Goal: Task Accomplishment & Management: Use online tool/utility

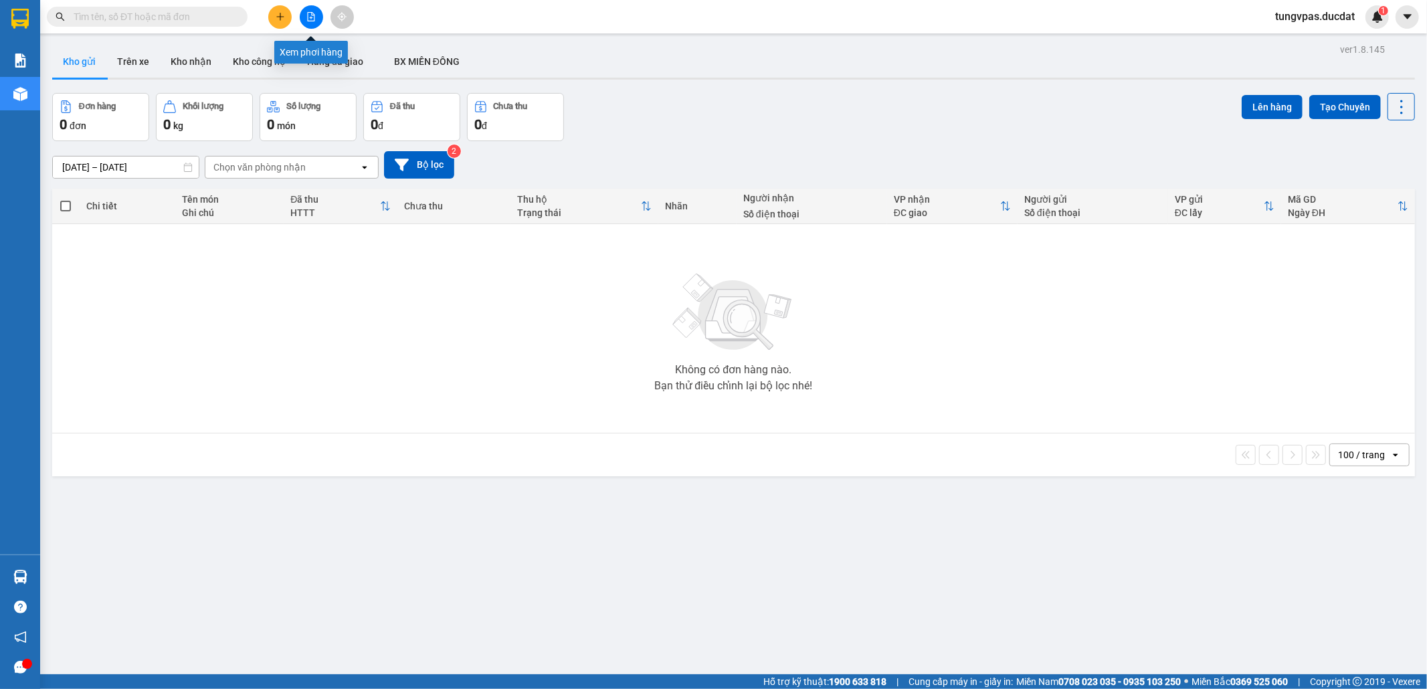
click at [308, 19] on icon "file-add" at bounding box center [311, 16] width 7 height 9
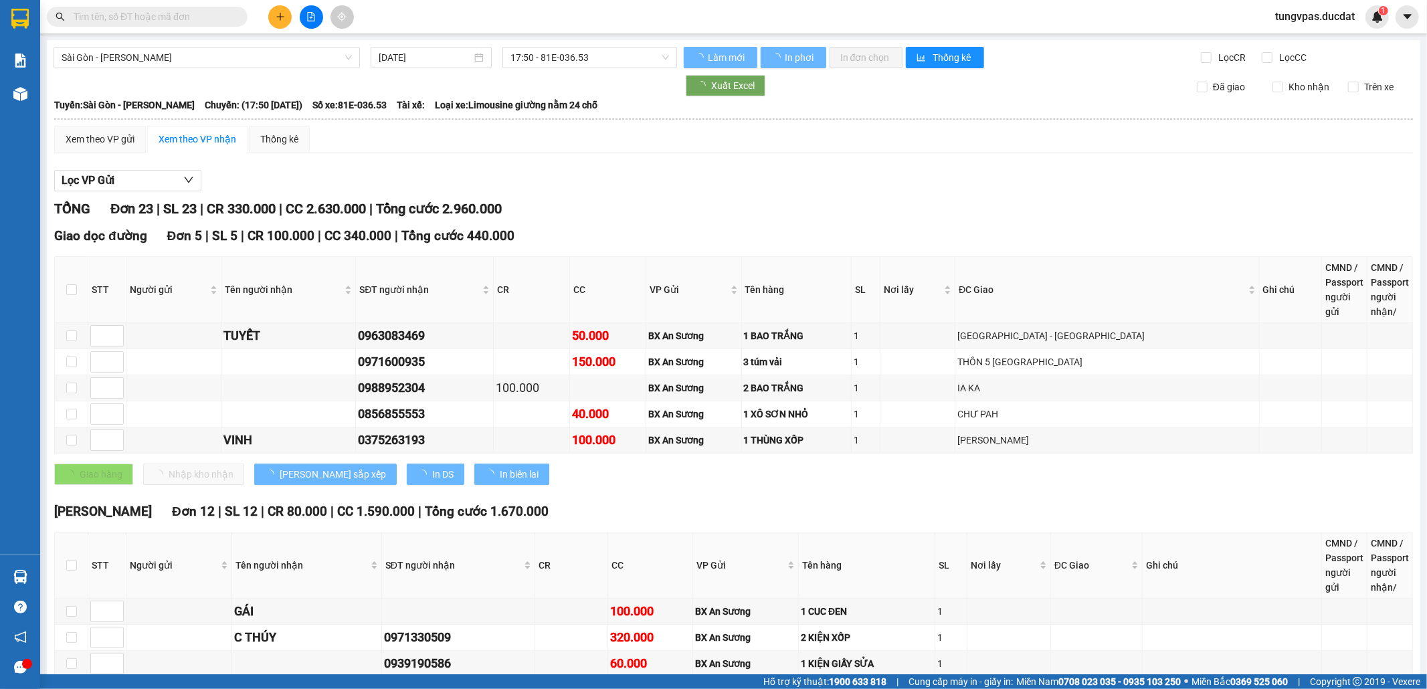
click at [286, 60] on span "Sài Gòn - [PERSON_NAME]" at bounding box center [207, 57] width 290 height 20
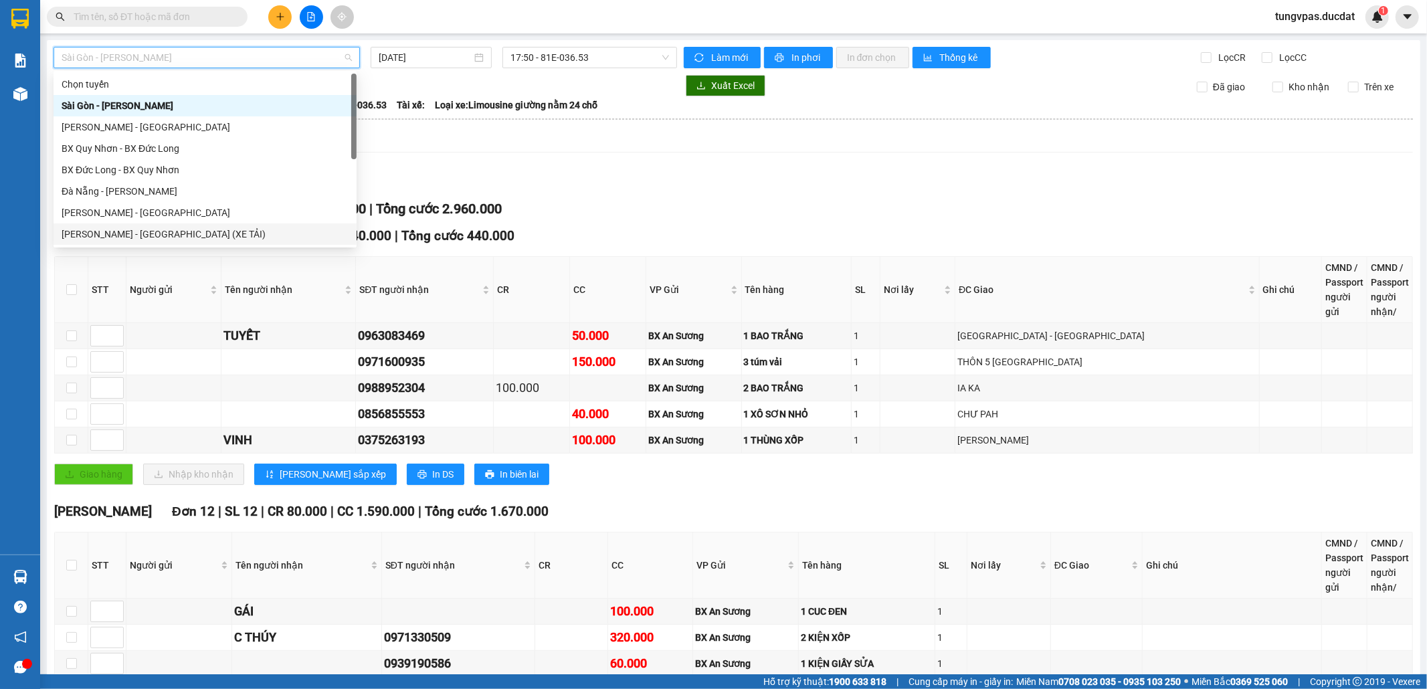
click at [161, 230] on div "[PERSON_NAME] - [GEOGRAPHIC_DATA] (XE TẢI)" at bounding box center [205, 234] width 287 height 15
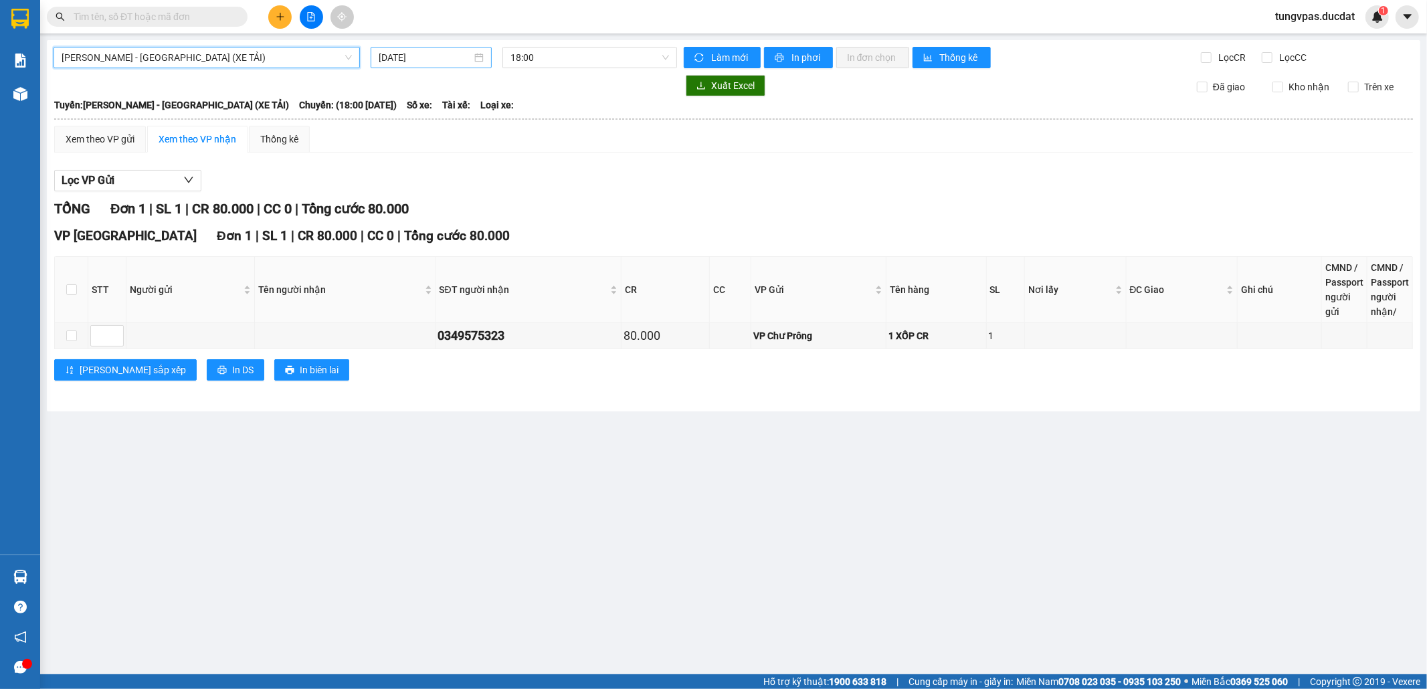
click at [437, 64] on input "[DATE]" at bounding box center [425, 57] width 93 height 15
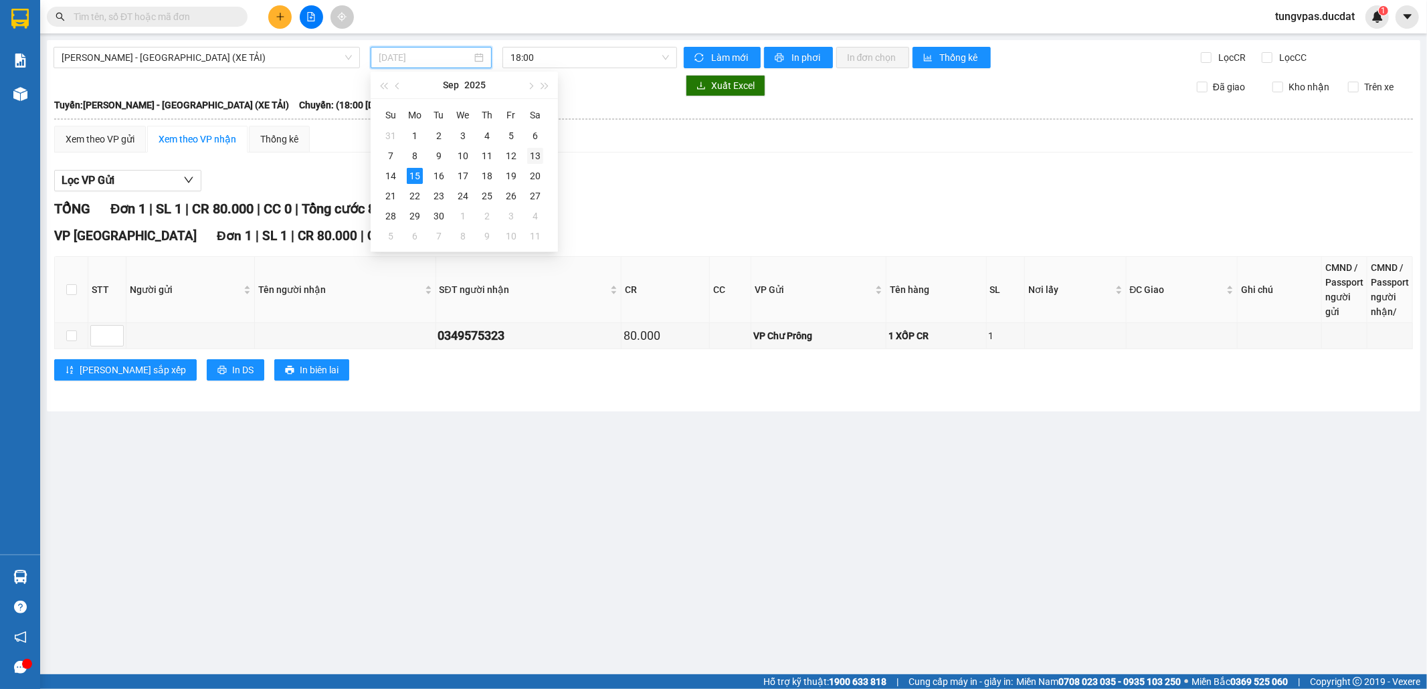
click at [536, 154] on div "13" at bounding box center [535, 156] width 16 height 16
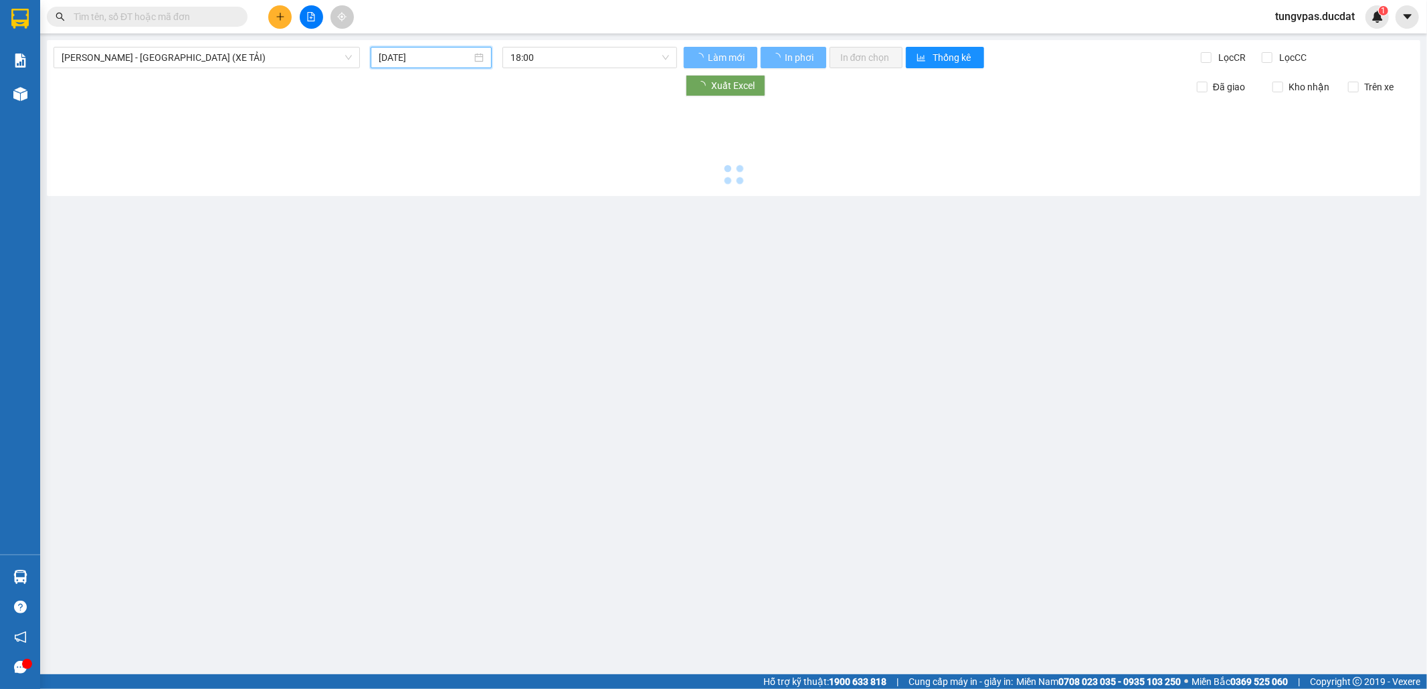
type input "[DATE]"
